Goal: Task Accomplishment & Management: Manage account settings

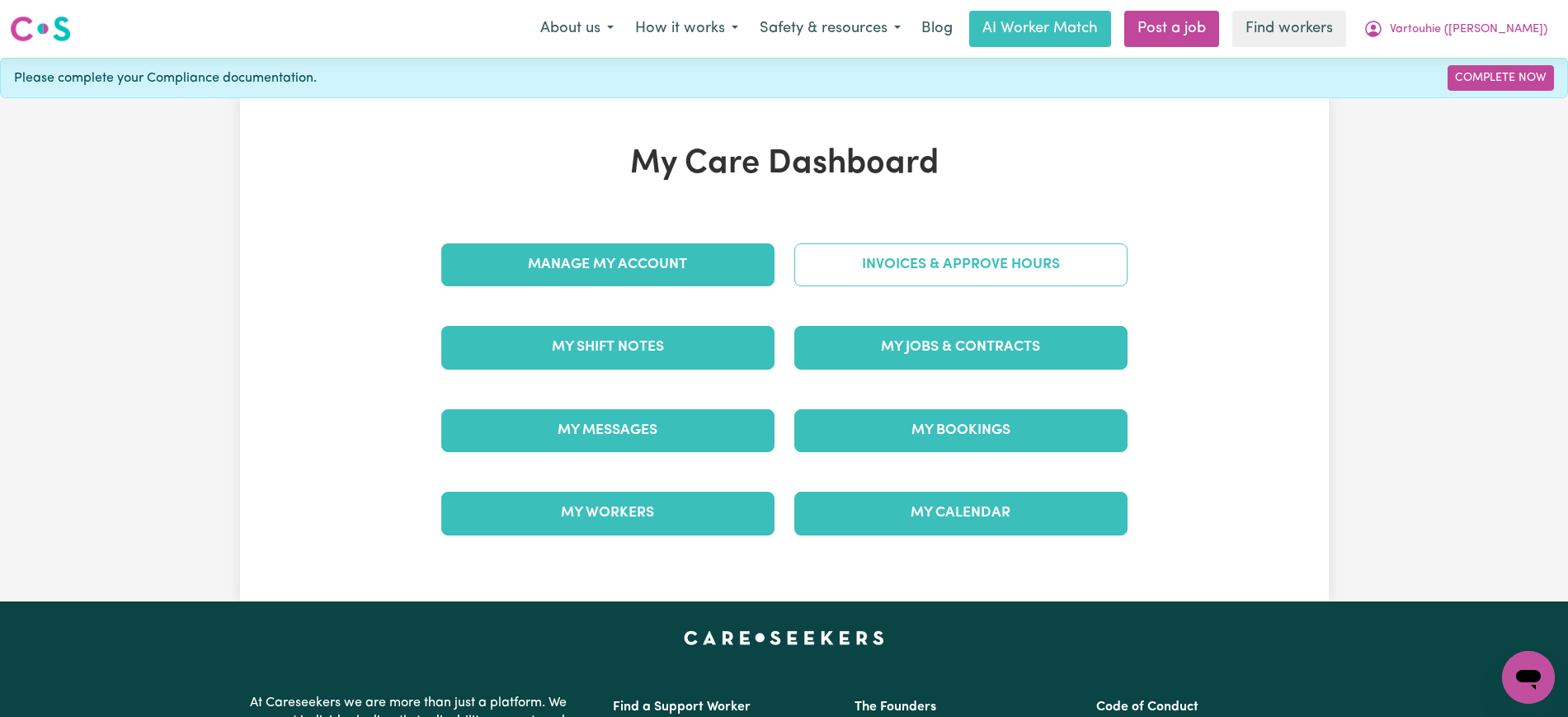
click at [816, 267] on link "Invoices & Approve Hours" at bounding box center [960, 265] width 333 height 43
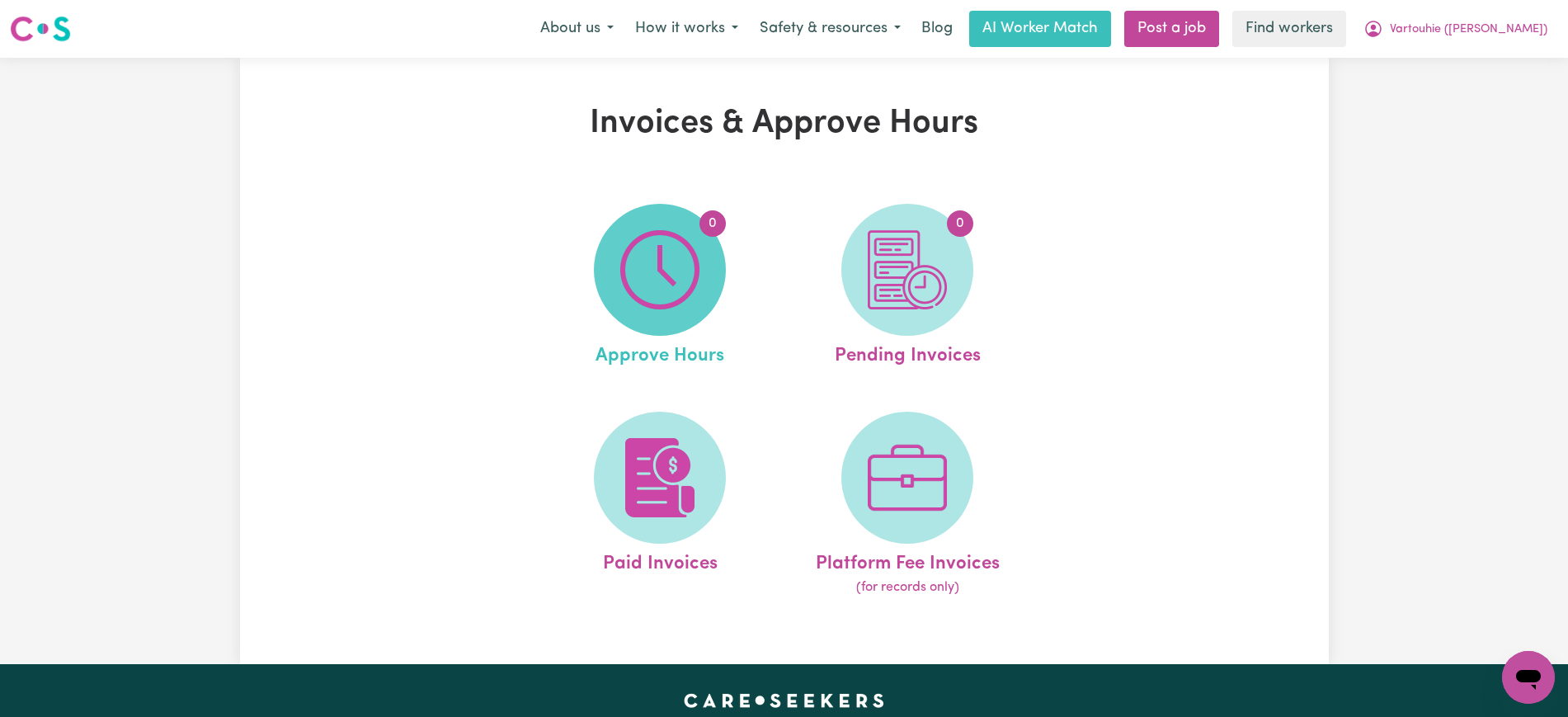
click at [631, 306] on img at bounding box center [659, 269] width 79 height 79
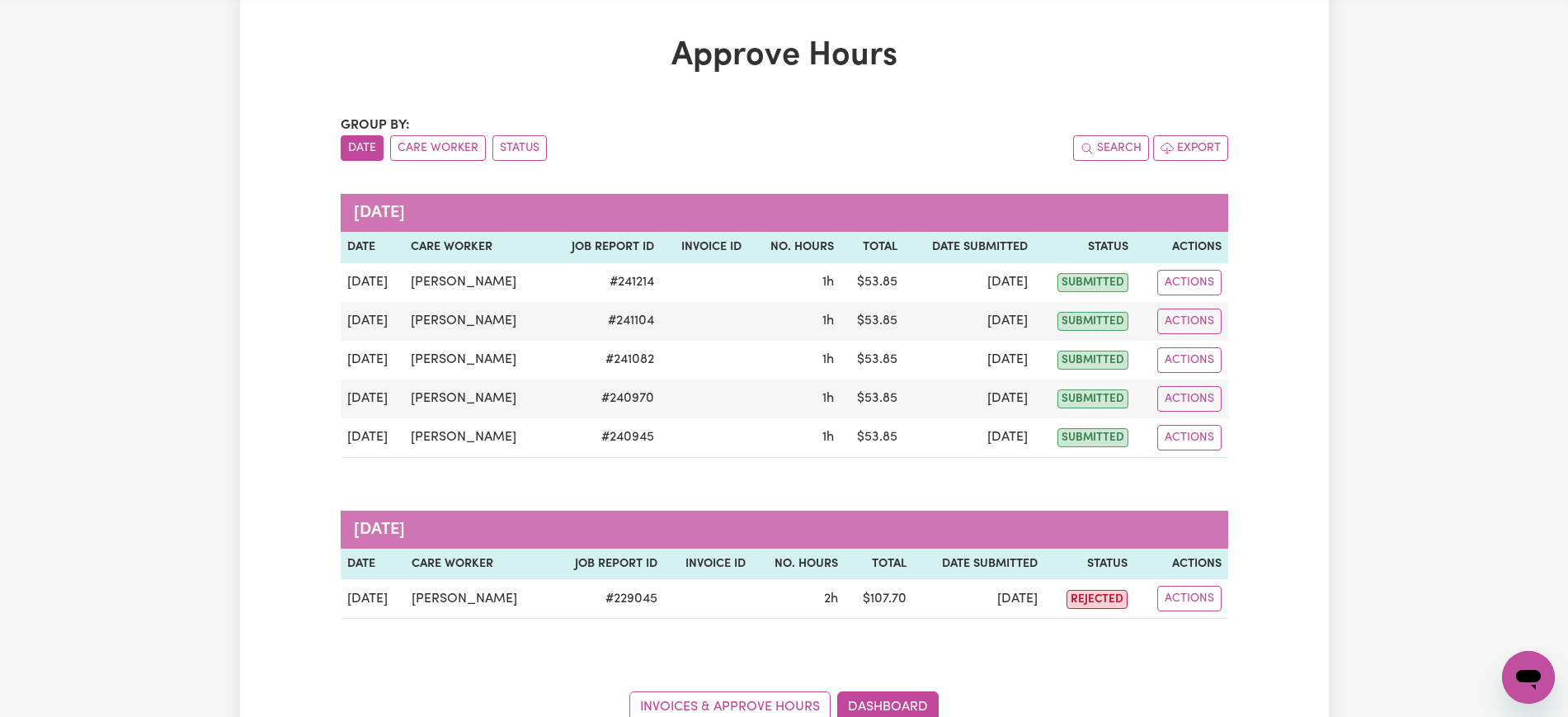
scroll to position [103, 0]
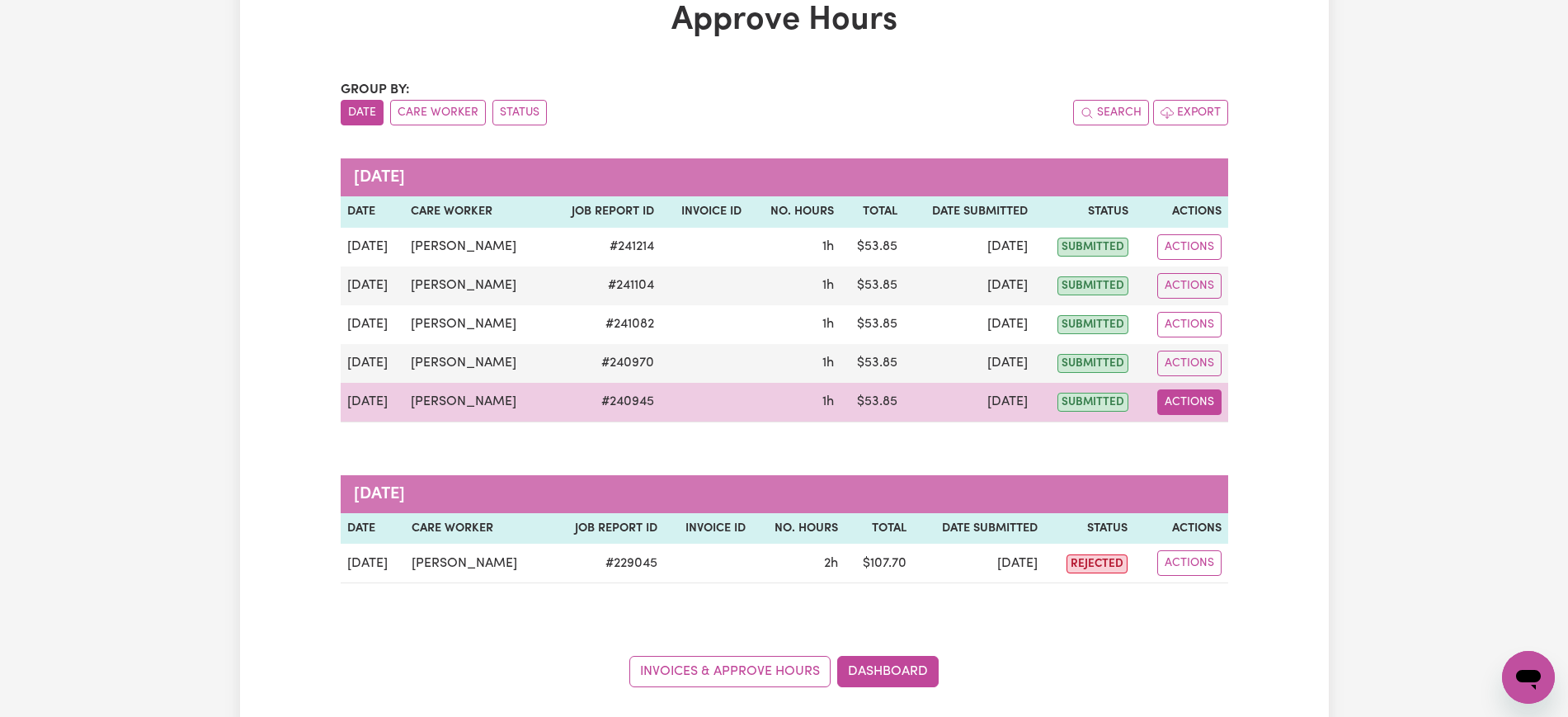
drag, startPoint x: 1169, startPoint y: 404, endPoint x: 1178, endPoint y: 405, distance: 9.1
click at [1170, 404] on button "Actions" at bounding box center [1189, 402] width 64 height 26
click at [1270, 442] on link "View Job Report" at bounding box center [1222, 440] width 141 height 33
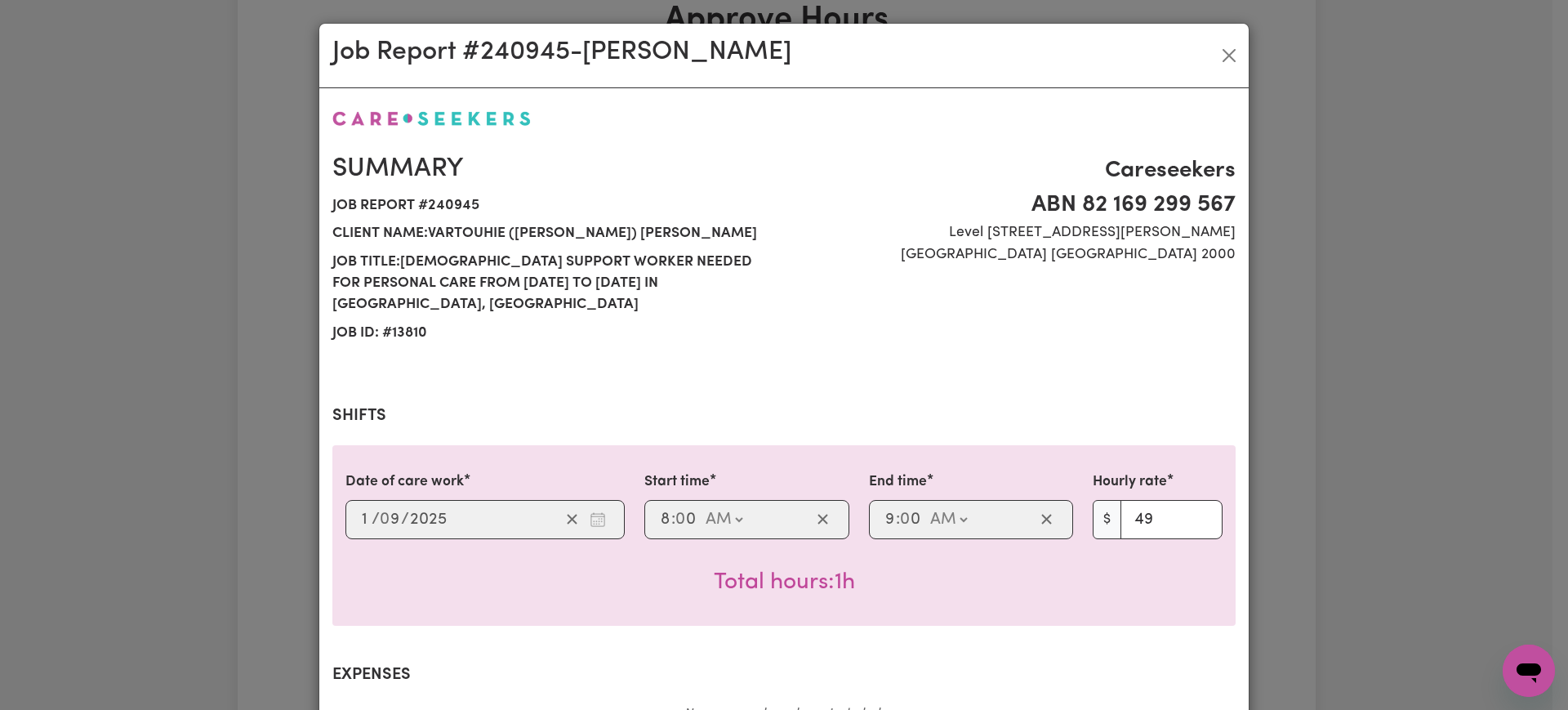
drag, startPoint x: 1382, startPoint y: 300, endPoint x: 1358, endPoint y: 324, distance: 33.9
click at [1383, 300] on div "Job Report # 240945 - [PERSON_NAME] Summary Job report # 240945 Client name: Va…" at bounding box center [784, 355] width 1568 height 710
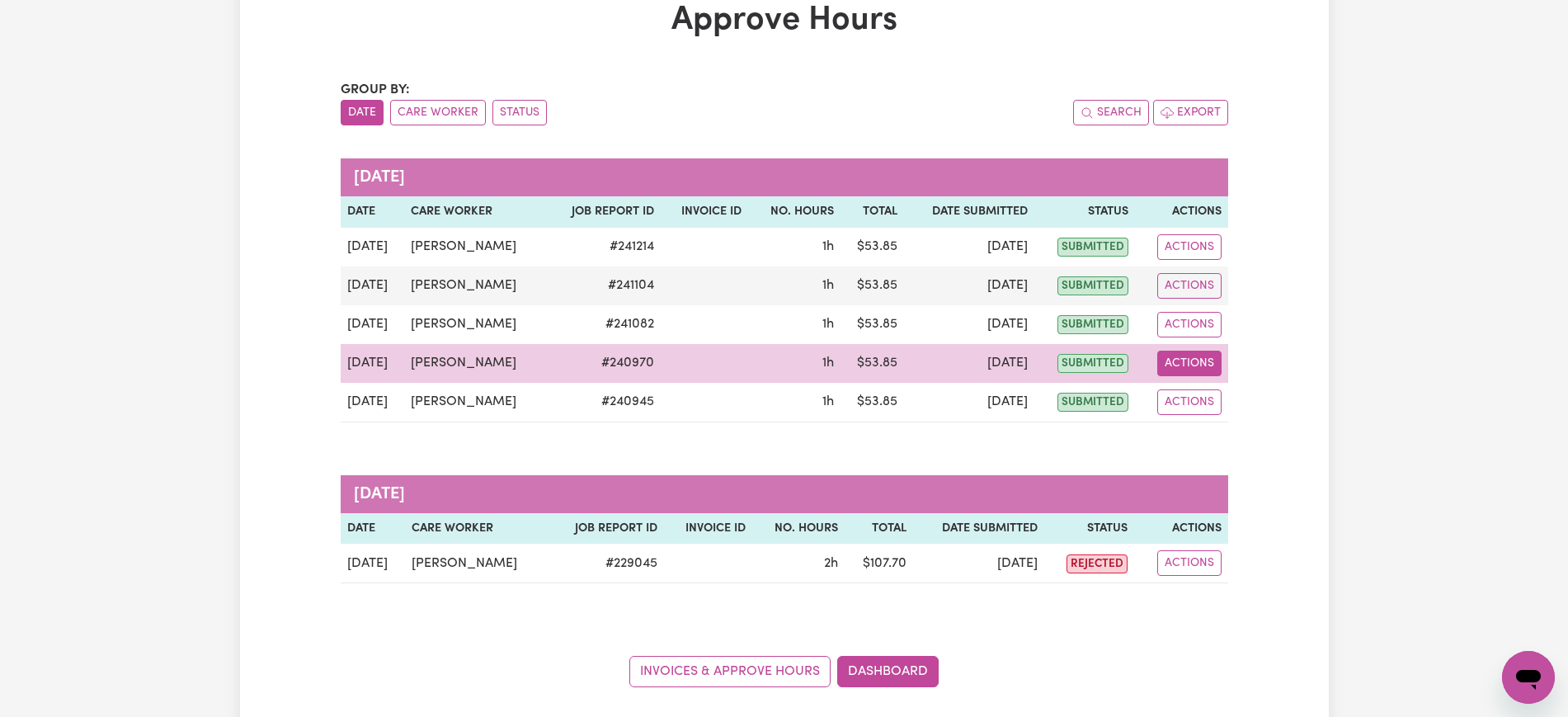
click at [1169, 359] on button "Actions" at bounding box center [1189, 362] width 64 height 26
click at [1178, 396] on icon "View job report 240970" at bounding box center [1172, 402] width 13 height 13
select select "pm"
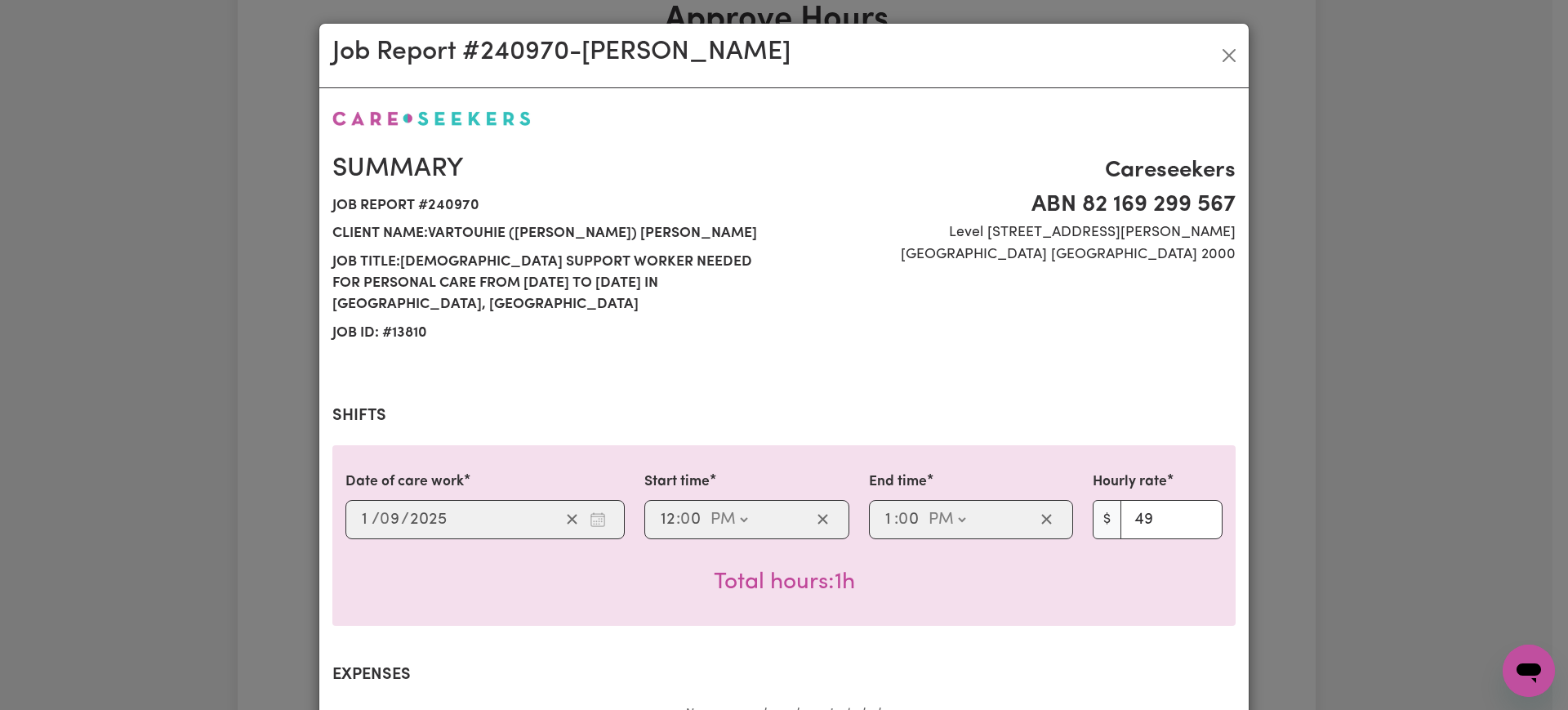
click at [1355, 302] on div "Job Report # 240970 - [PERSON_NAME] Summary Job report # 240970 Client name: Va…" at bounding box center [784, 355] width 1568 height 710
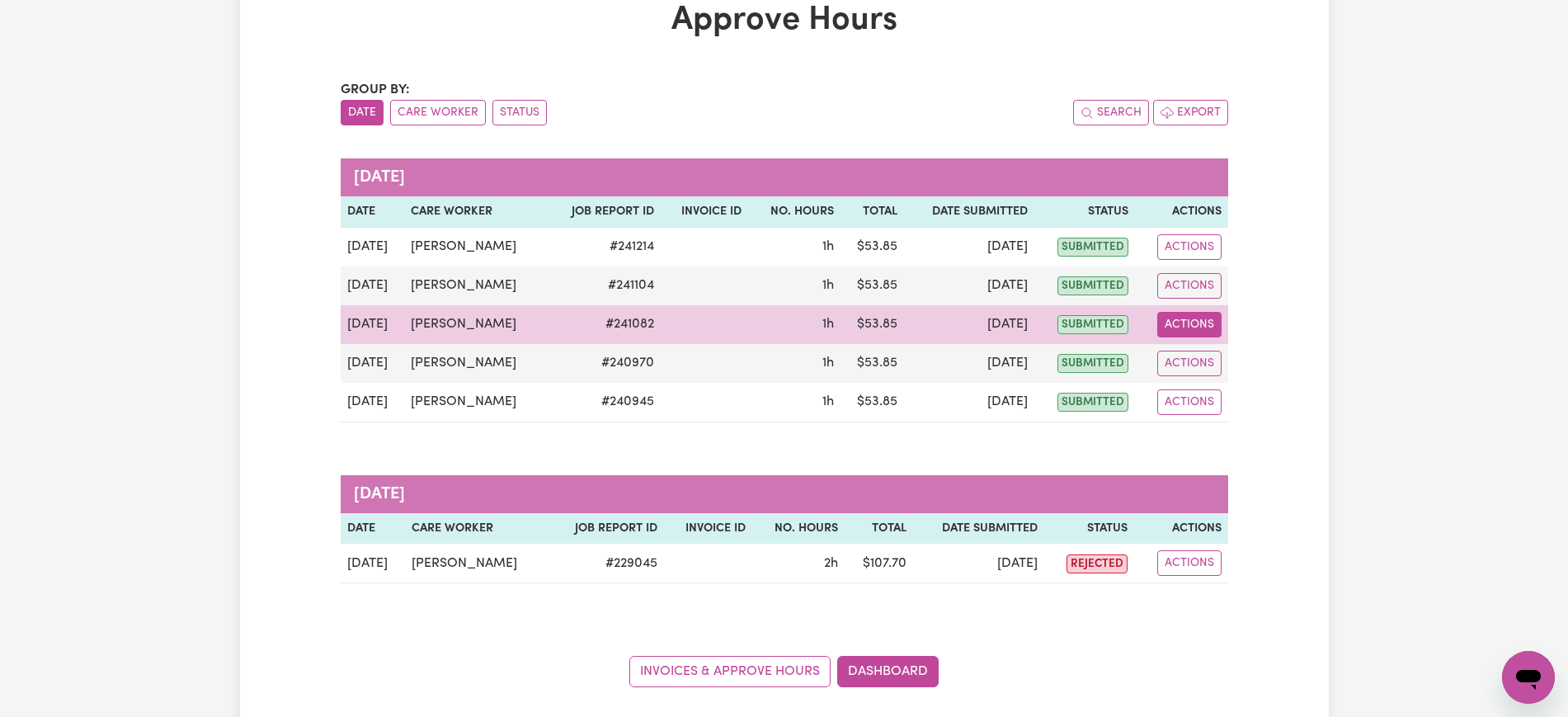
click at [1194, 326] on button "Actions" at bounding box center [1189, 324] width 64 height 26
click at [1205, 364] on link "View Job Report" at bounding box center [1222, 362] width 141 height 33
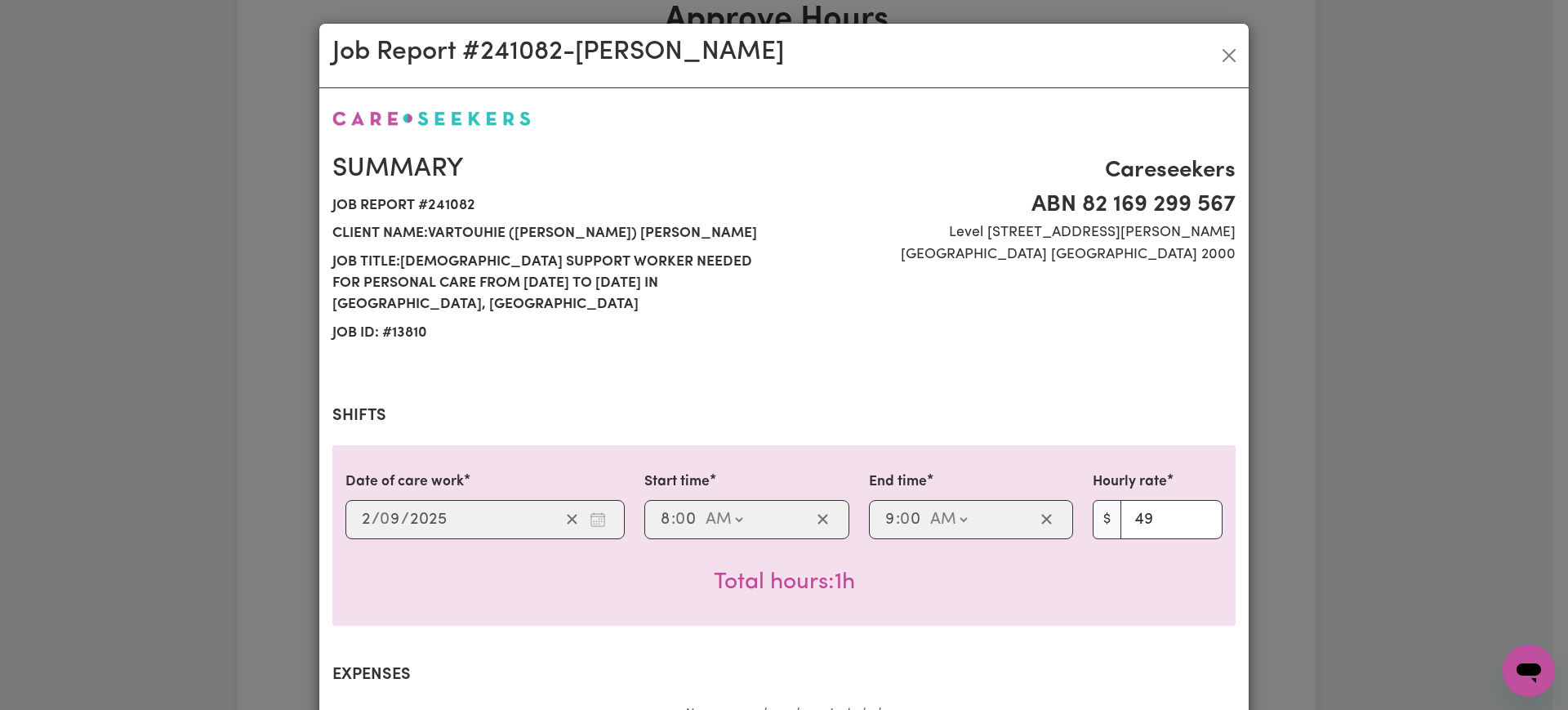
click at [1269, 340] on div "Job Report # 241082 - [PERSON_NAME] Summary Job report # 241082 Client name: Va…" at bounding box center [784, 355] width 1568 height 710
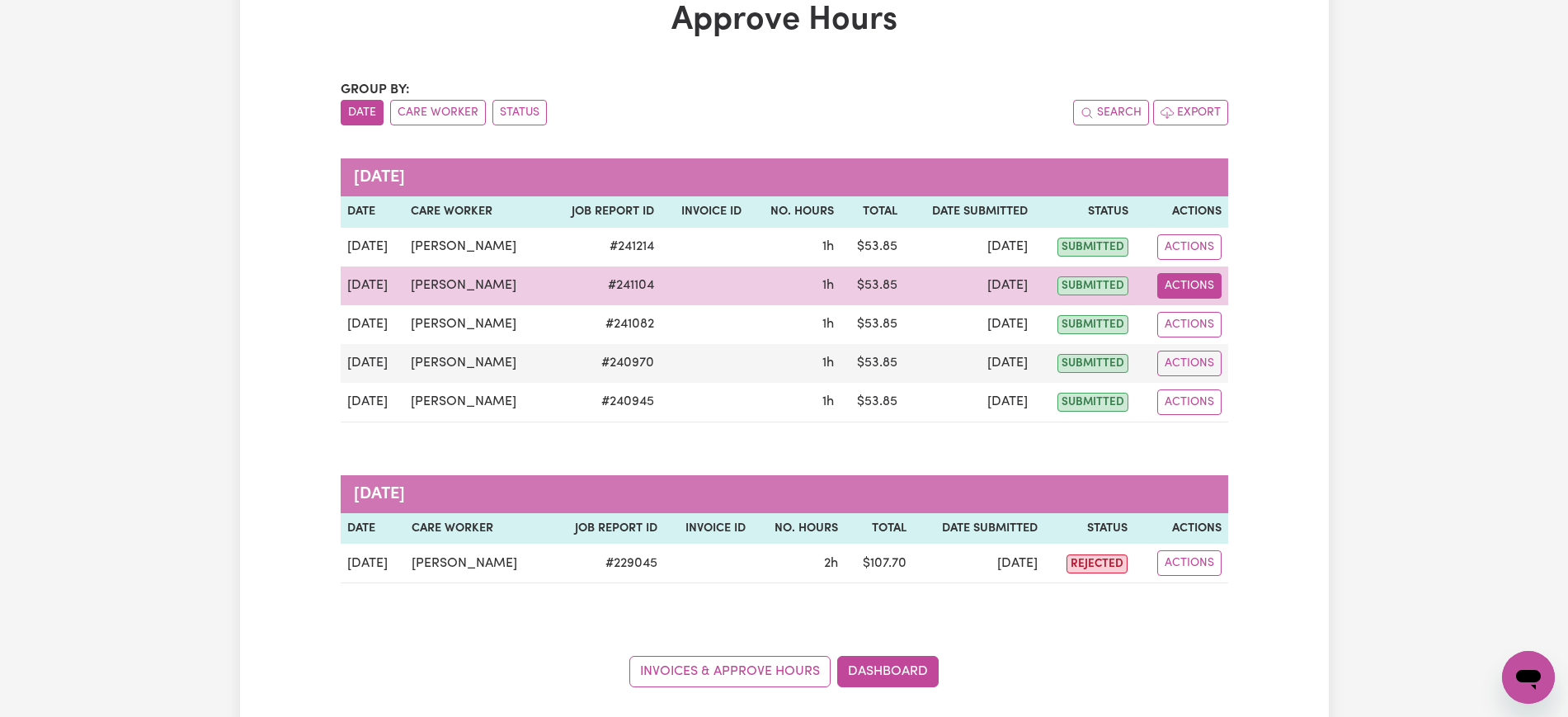
click at [1182, 280] on button "Actions" at bounding box center [1189, 285] width 64 height 26
drag, startPoint x: 1187, startPoint y: 285, endPoint x: 1209, endPoint y: 326, distance: 46.5
click at [1209, 326] on link "View Job Report" at bounding box center [1222, 323] width 141 height 33
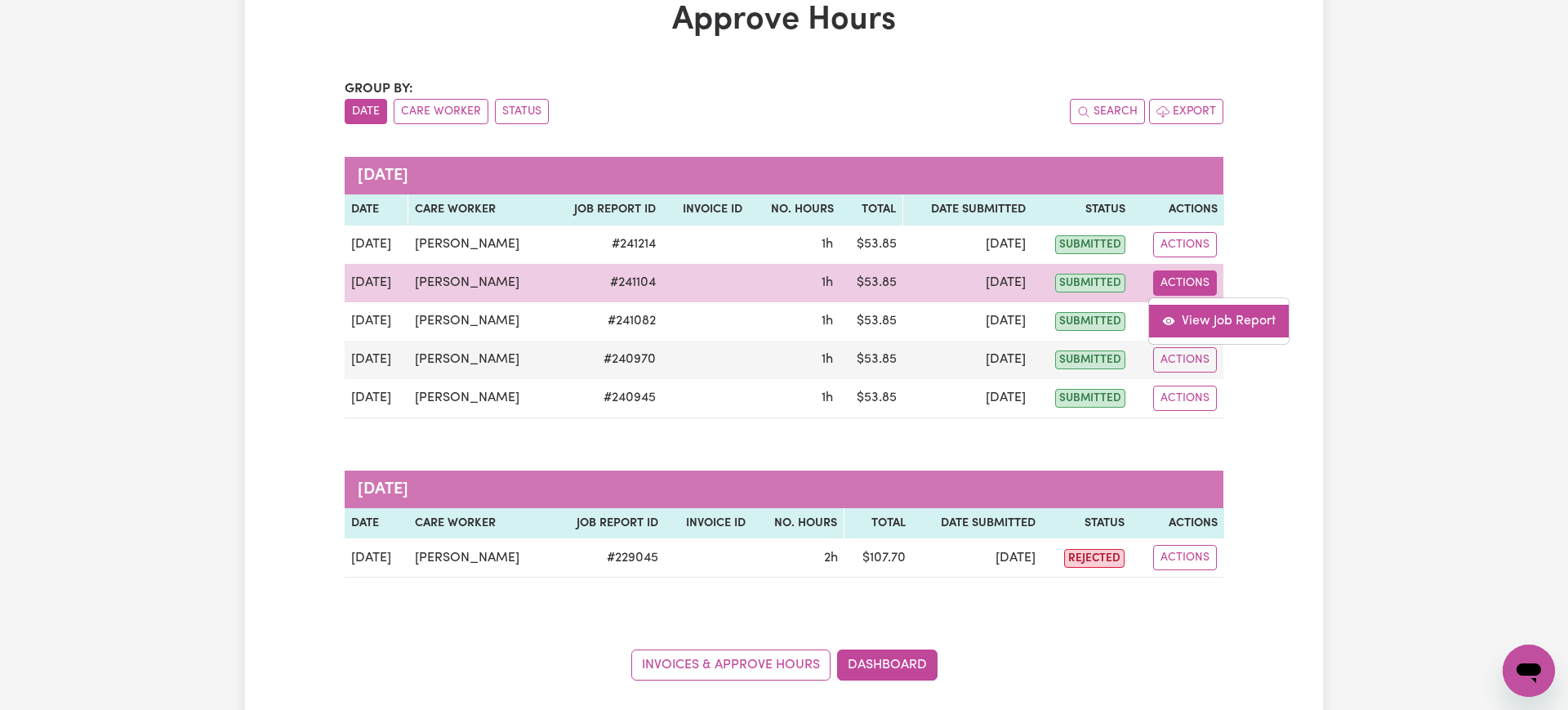
select select "pm"
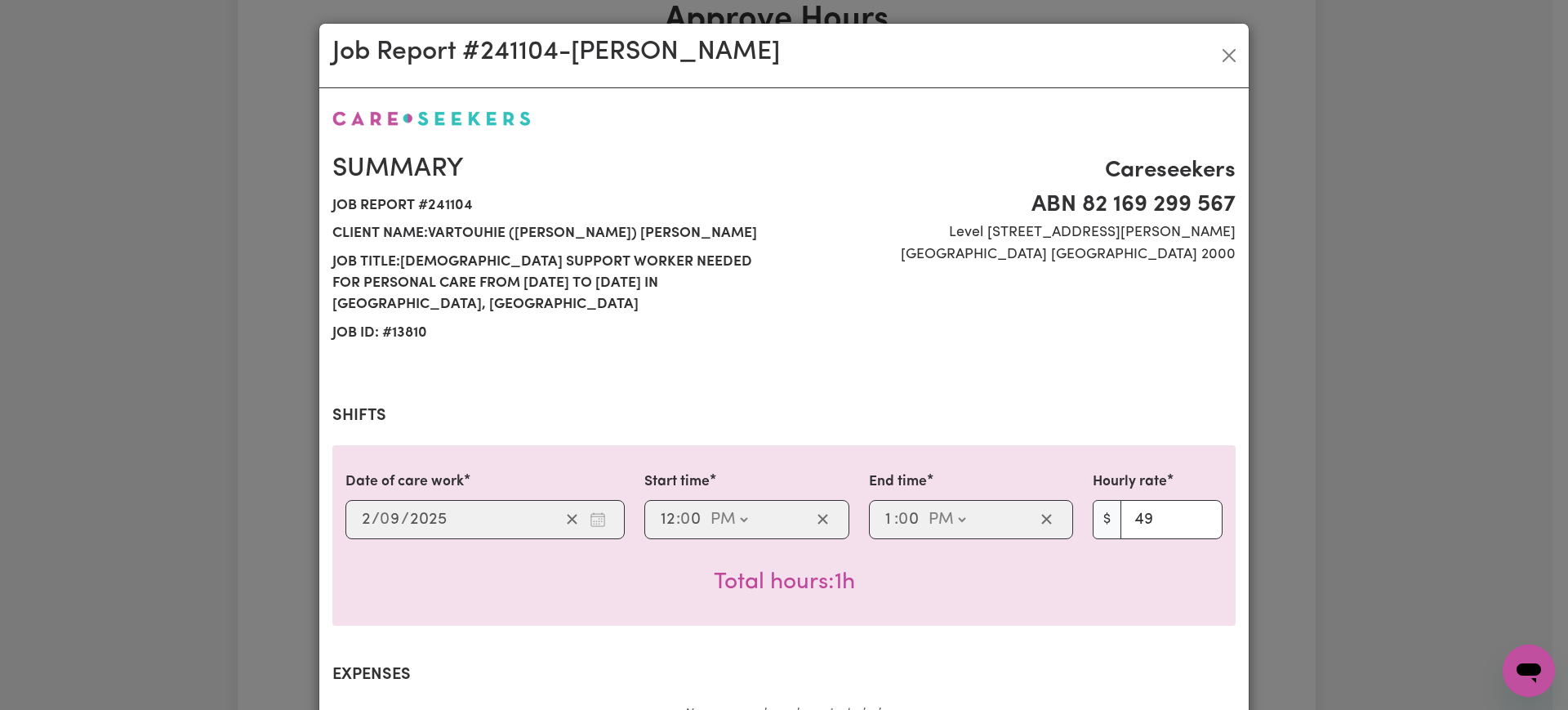
click at [1328, 295] on div "Job Report # 241104 - [PERSON_NAME] Summary Job report # 241104 Client name: Va…" at bounding box center [784, 355] width 1568 height 710
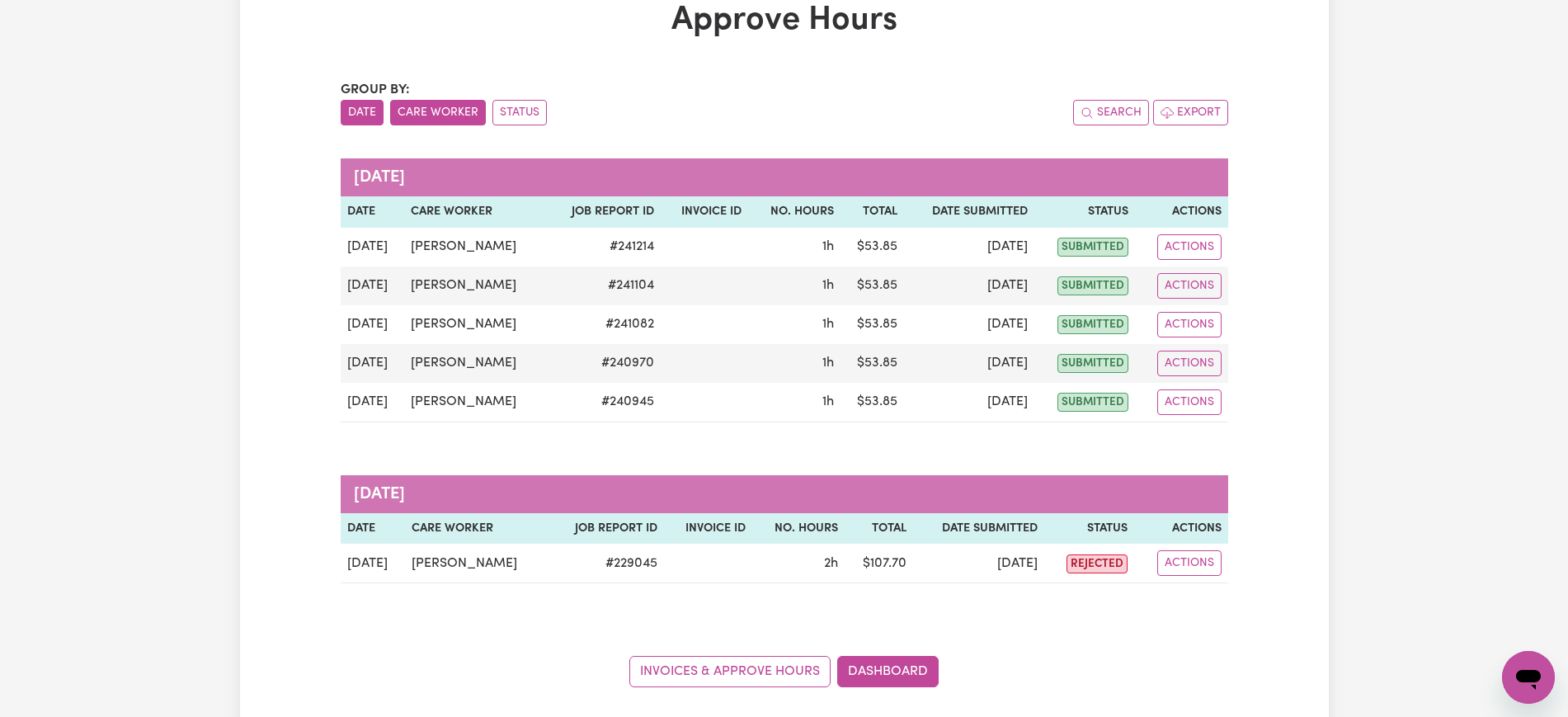
click at [426, 109] on button "Care Worker" at bounding box center [438, 112] width 96 height 26
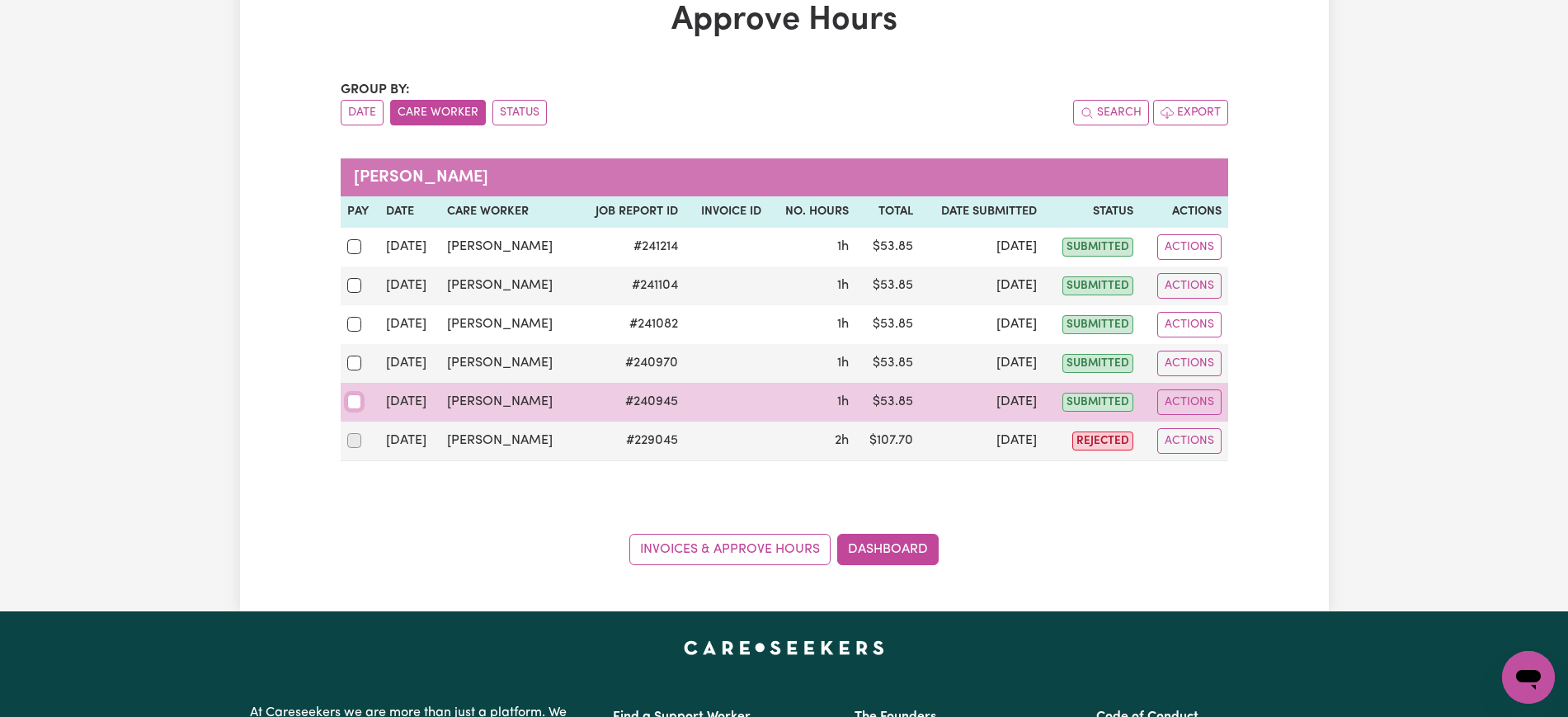
click at [355, 405] on input "checkbox" at bounding box center [354, 402] width 15 height 15
checkbox input "true"
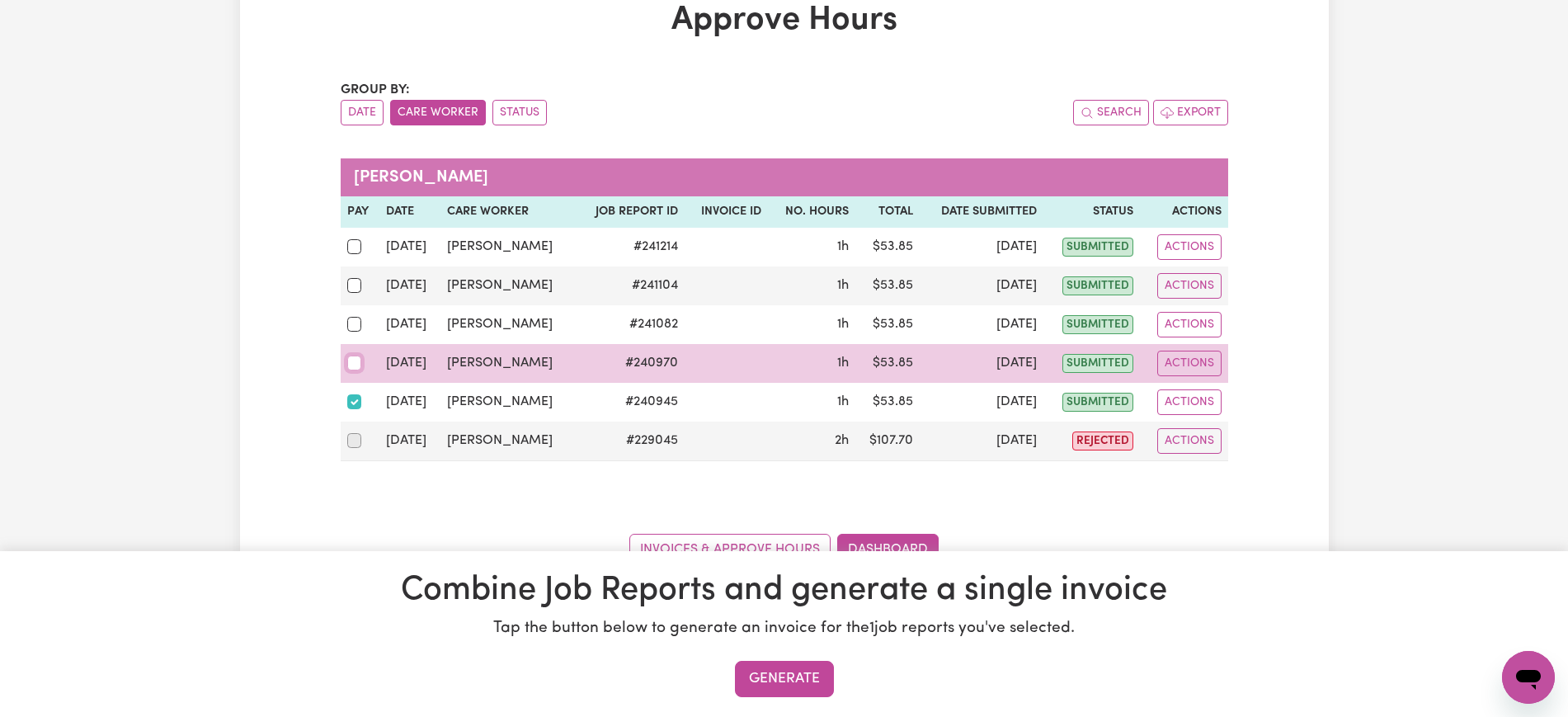
click at [350, 363] on input "checkbox" at bounding box center [354, 362] width 15 height 15
checkbox input "true"
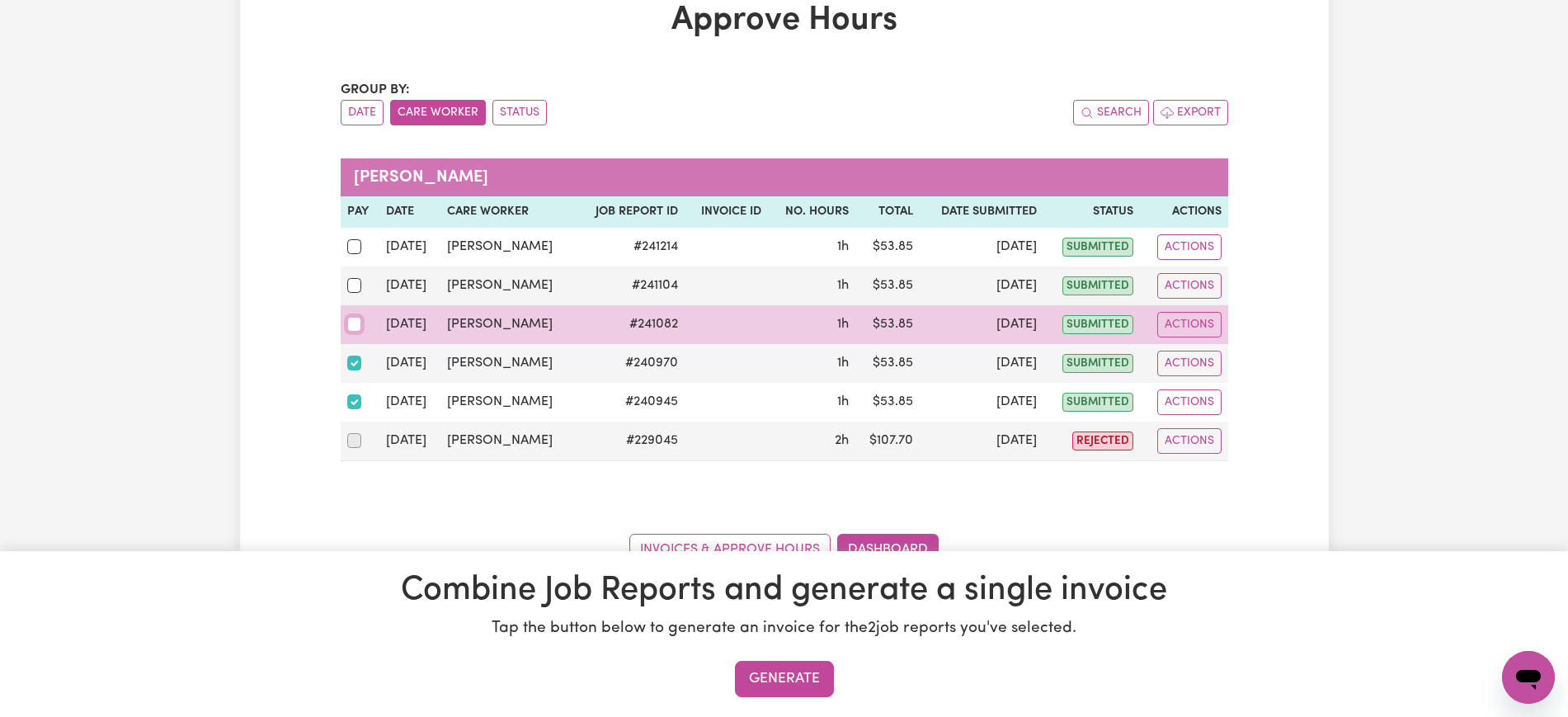
click at [357, 325] on input "checkbox" at bounding box center [354, 323] width 15 height 15
checkbox input "true"
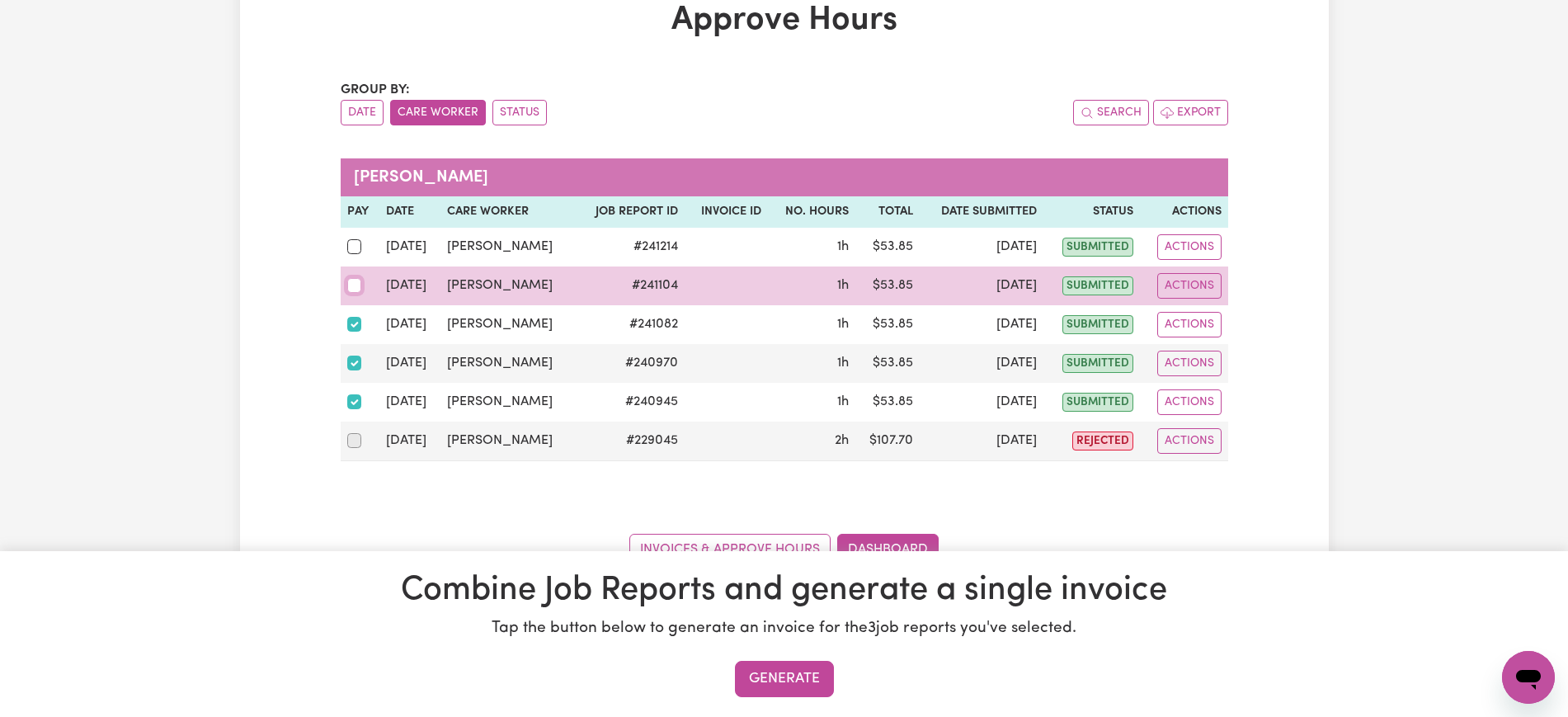
click at [350, 286] on input "checkbox" at bounding box center [354, 285] width 15 height 15
checkbox input "true"
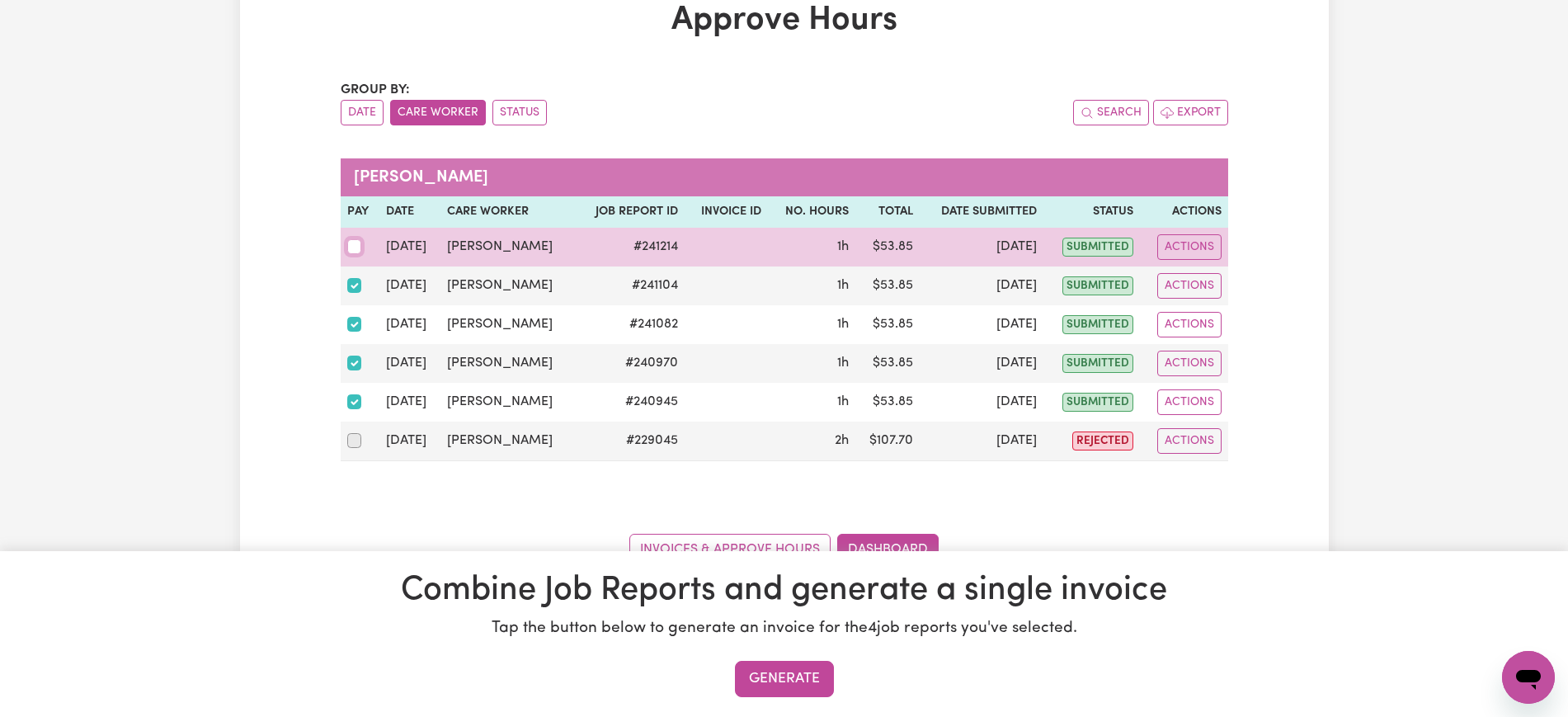
click at [350, 247] on input "checkbox" at bounding box center [354, 246] width 15 height 15
checkbox input "true"
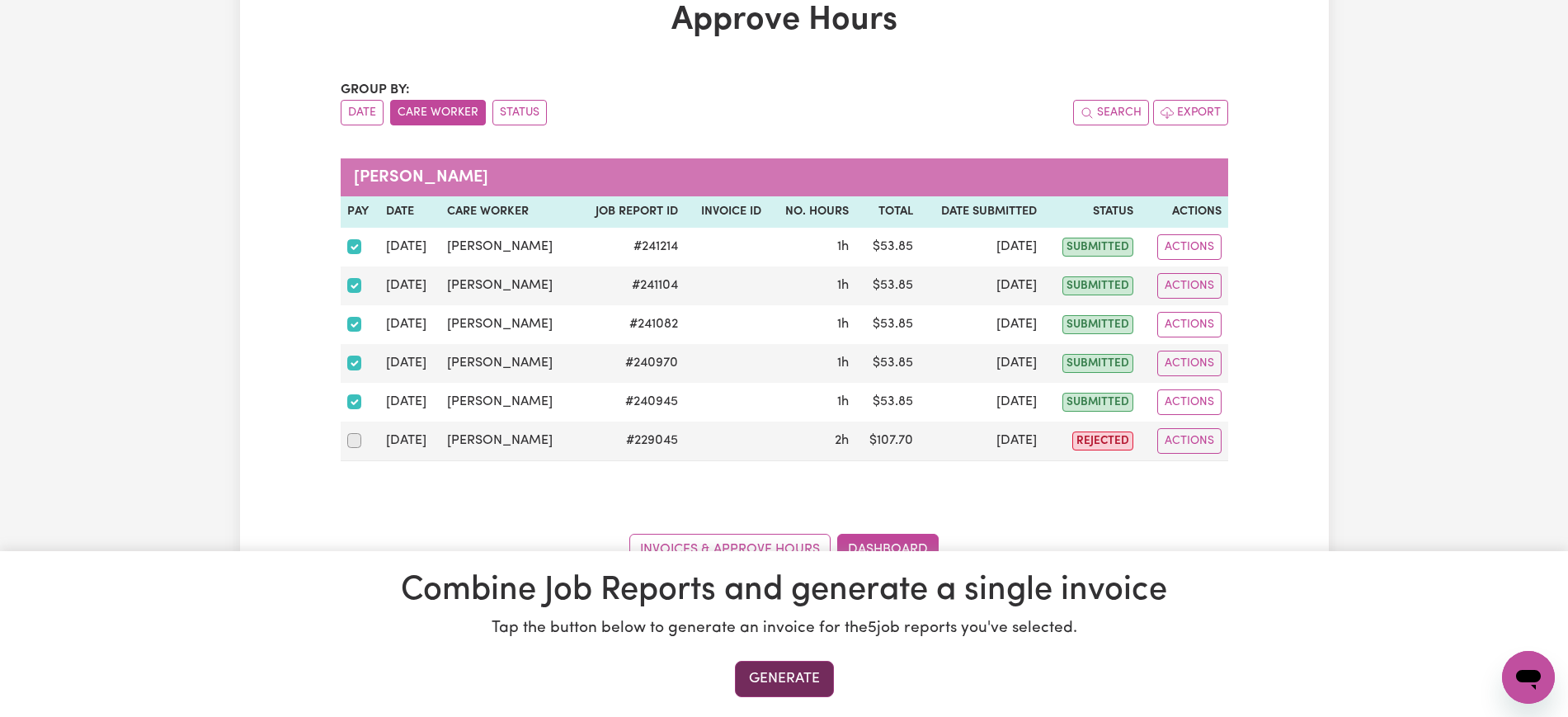
click at [812, 682] on button "Generate" at bounding box center [784, 679] width 99 height 36
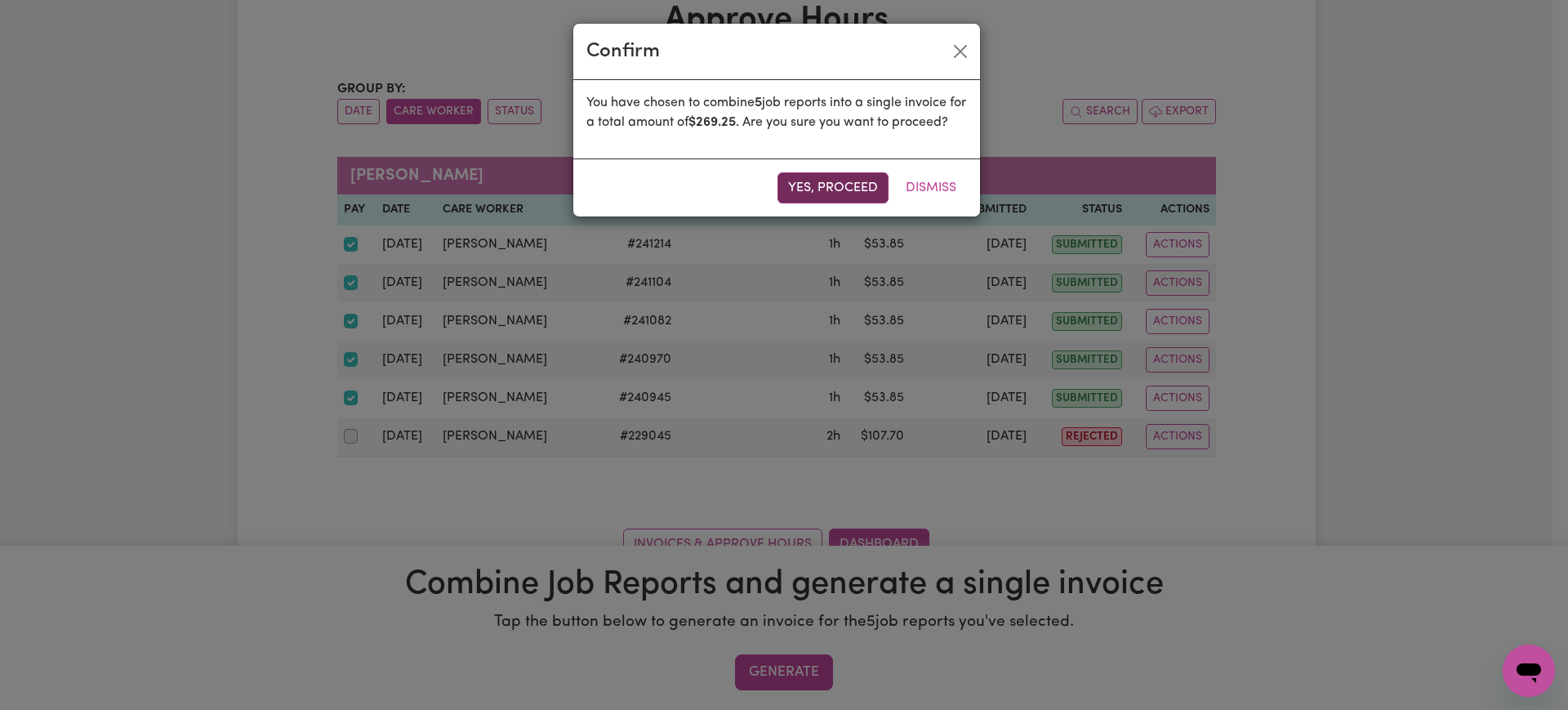
click at [813, 203] on button "Yes, proceed" at bounding box center [833, 187] width 111 height 31
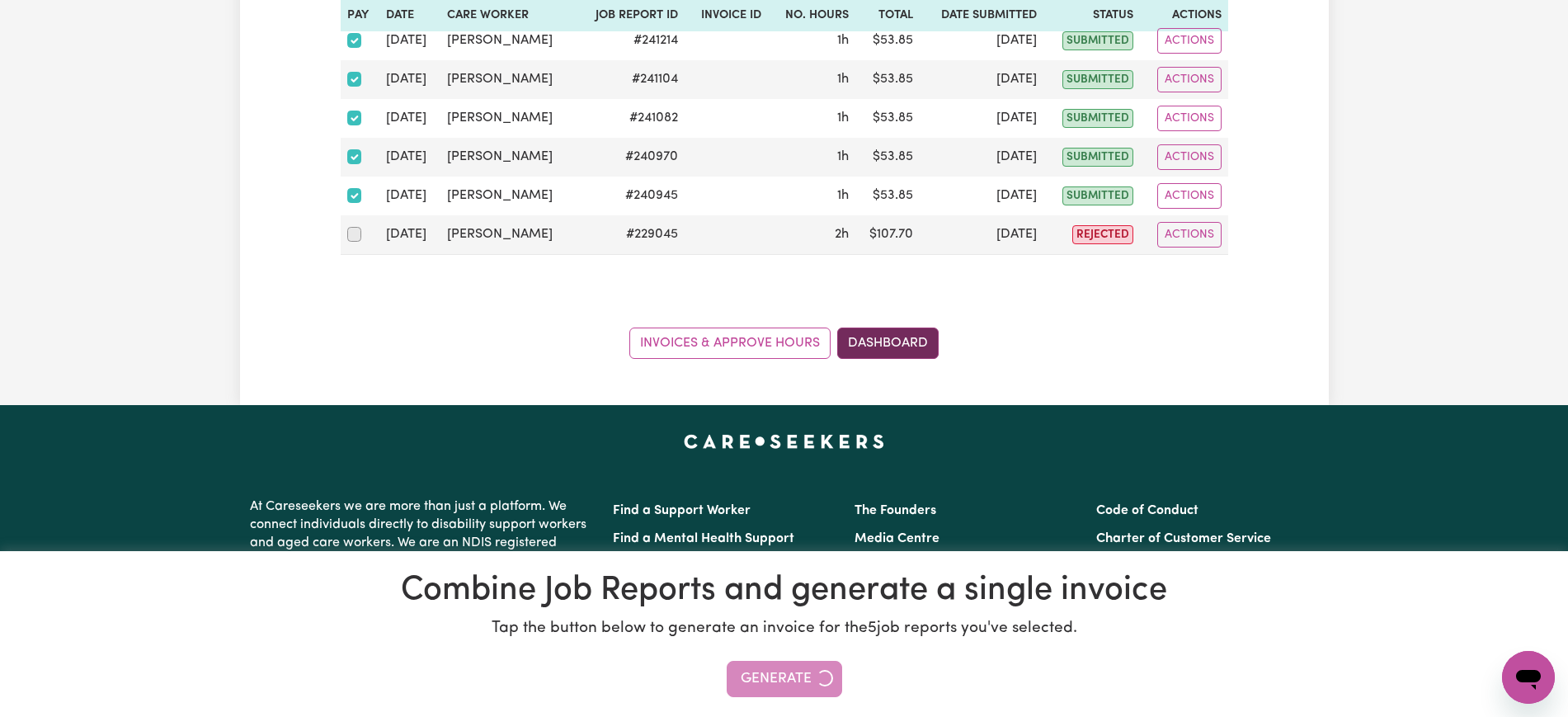
click at [893, 338] on link "Dashboard" at bounding box center [887, 343] width 101 height 31
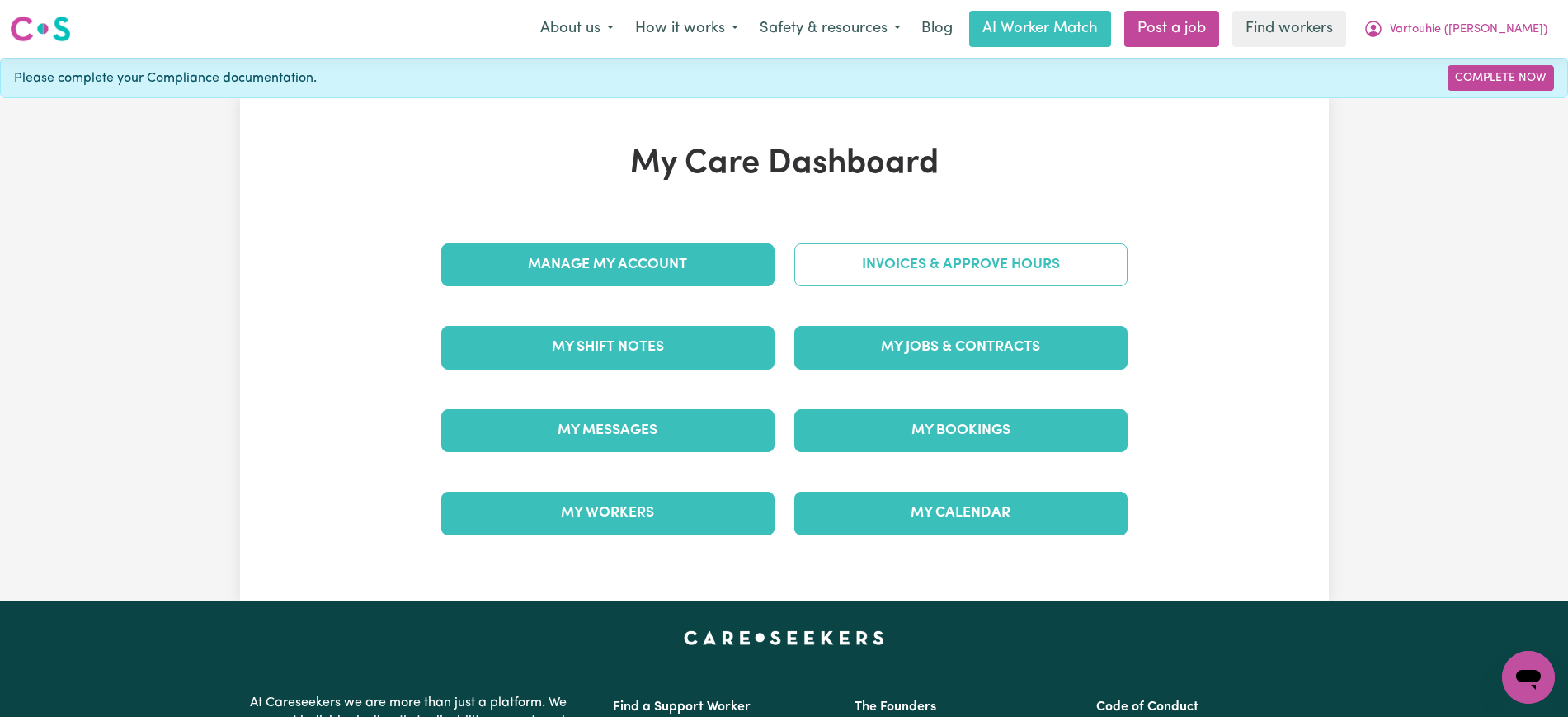
click at [906, 270] on link "Invoices & Approve Hours" at bounding box center [960, 265] width 333 height 43
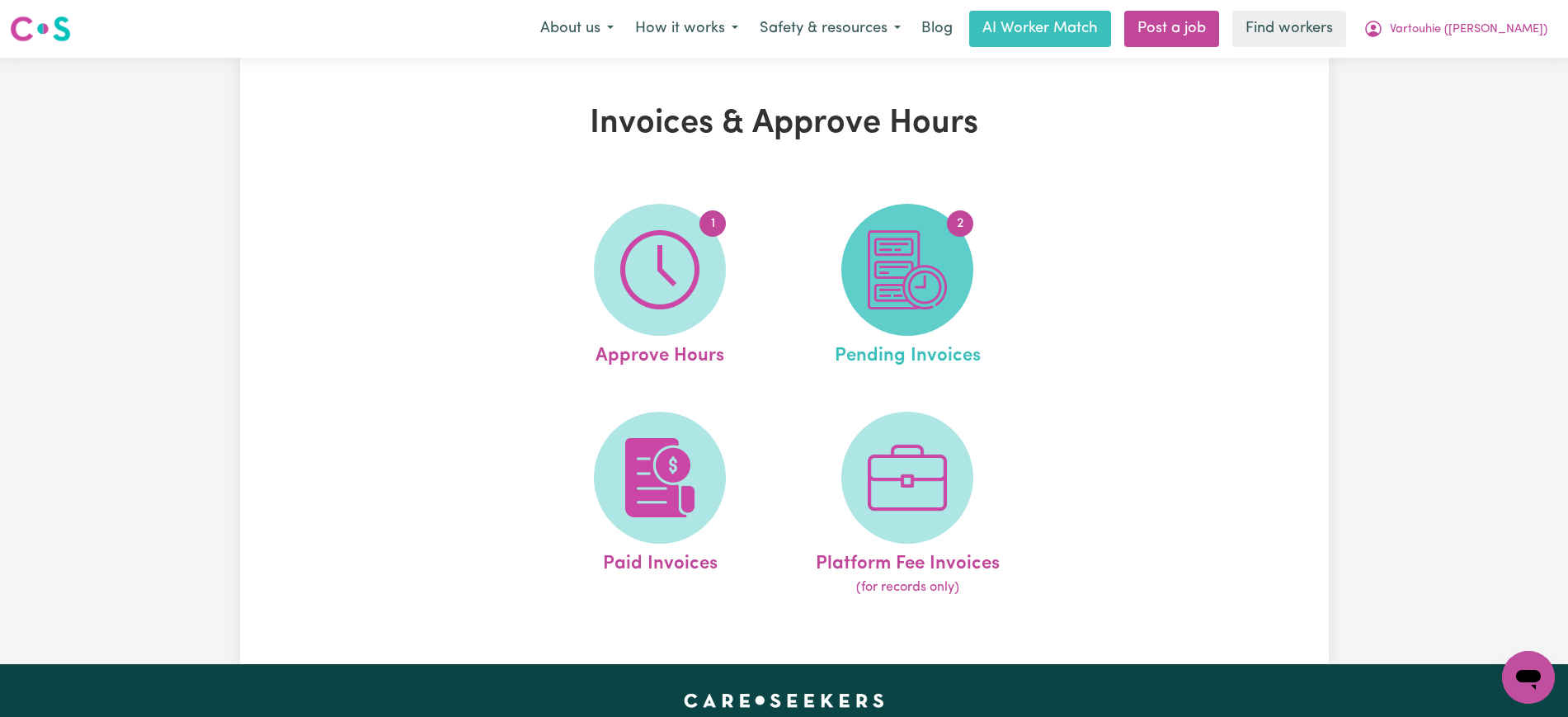
click at [897, 279] on img at bounding box center [906, 269] width 79 height 79
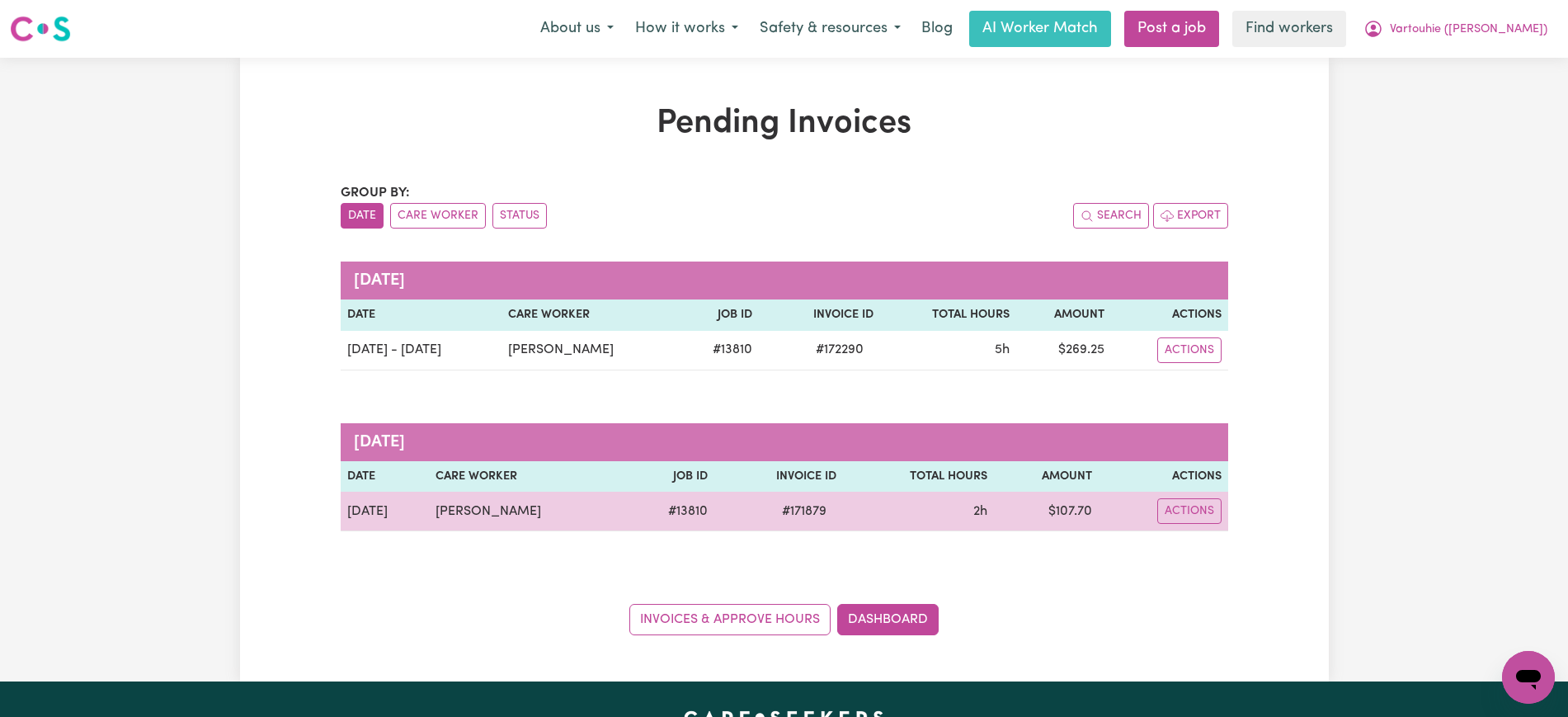
click at [836, 518] on span "# 171879" at bounding box center [804, 511] width 64 height 20
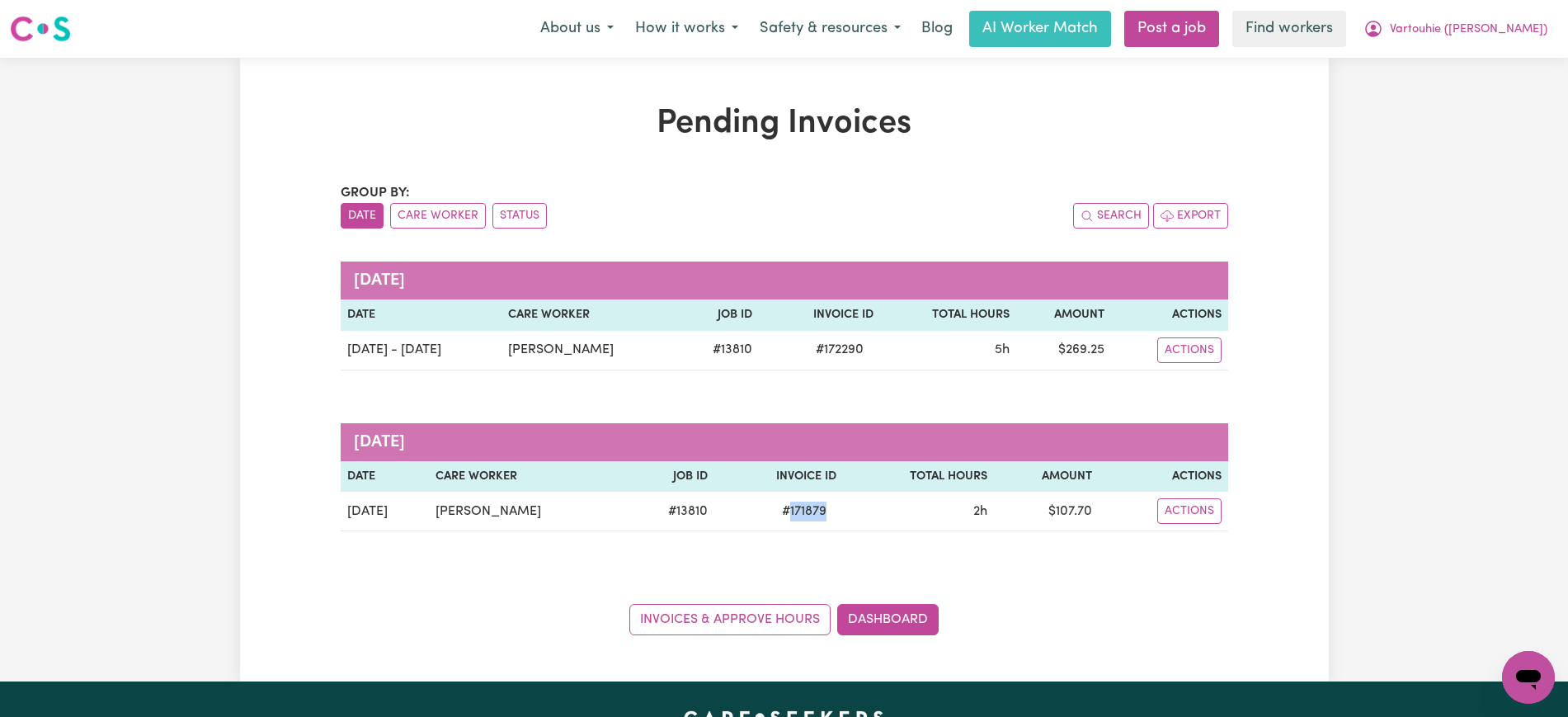
copy span "171879"
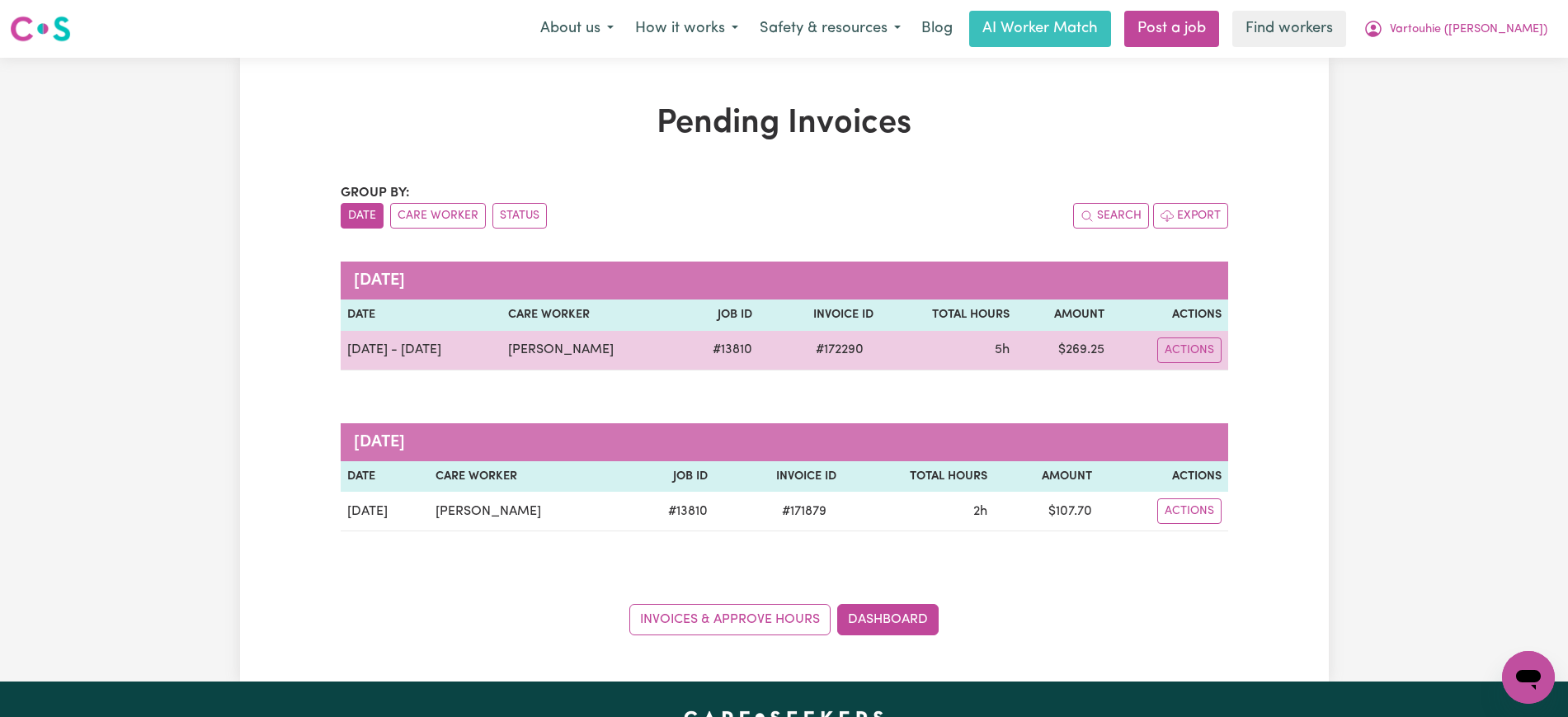
click at [853, 357] on span "# 172290" at bounding box center [840, 349] width 68 height 20
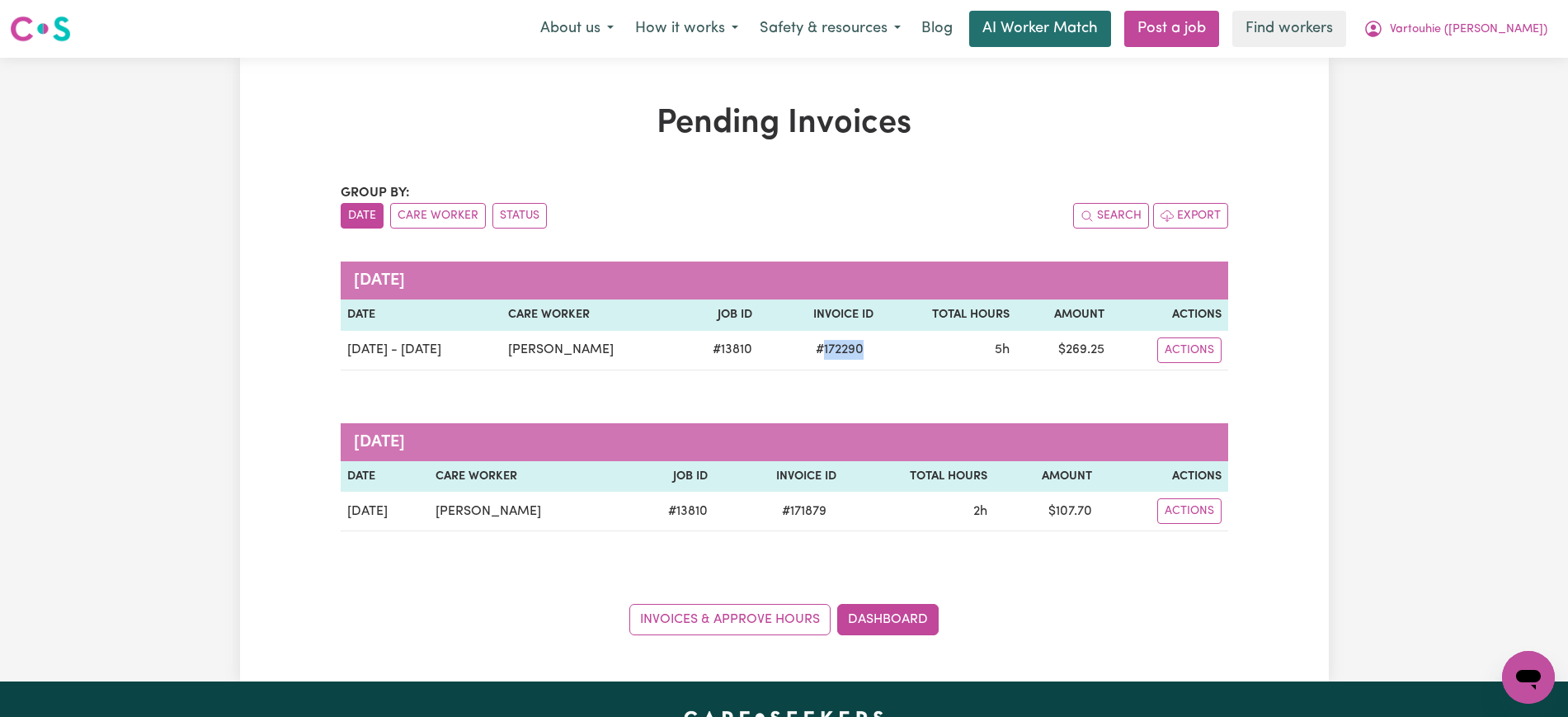
copy span "172290"
click at [1373, 147] on div "Pending Invoices Group by: Date Care Worker Status Search Export [DATE] Date Ca…" at bounding box center [784, 370] width 1568 height 624
click at [1383, 28] on icon "My Account" at bounding box center [1373, 28] width 20 height 20
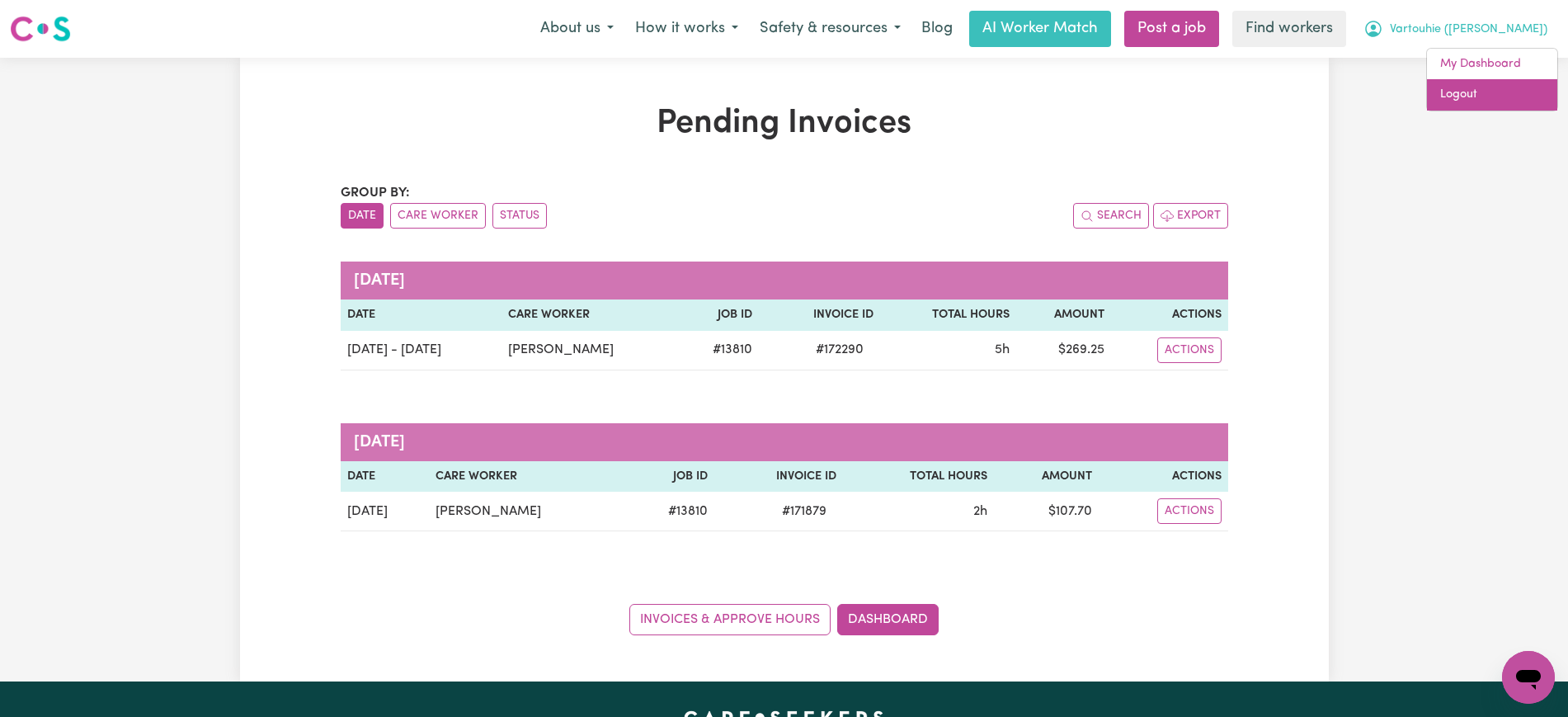
click at [1435, 89] on link "Logout" at bounding box center [1492, 94] width 131 height 31
